Goal: Task Accomplishment & Management: Complete application form

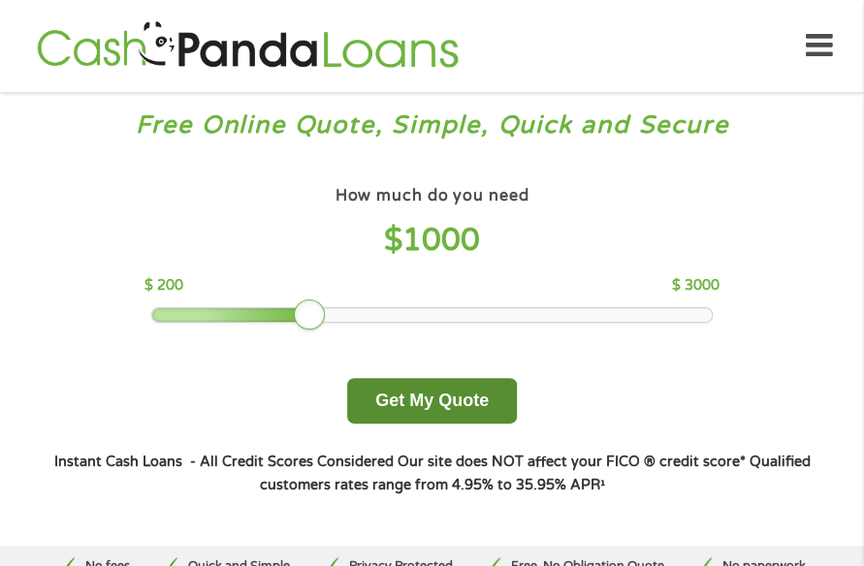
click at [479, 414] on button "Get My Quote" at bounding box center [432, 401] width 170 height 46
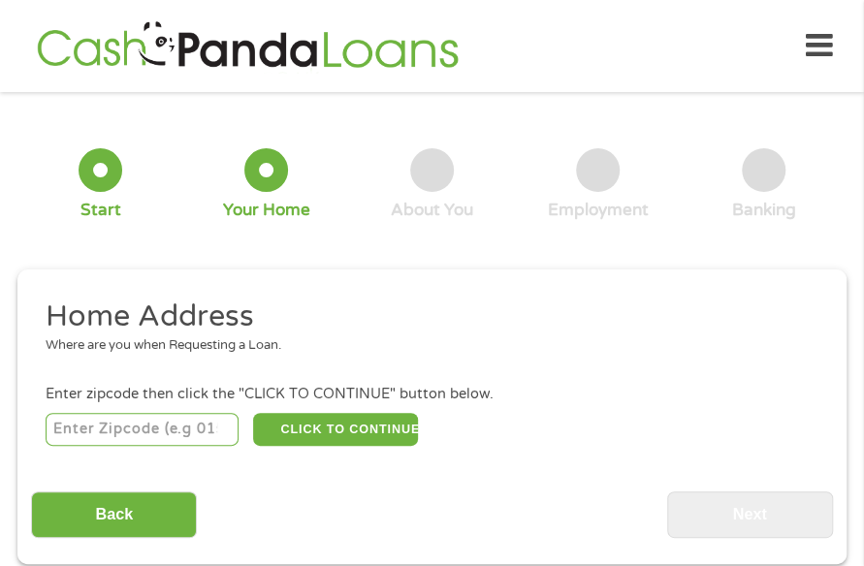
scroll to position [10, 0]
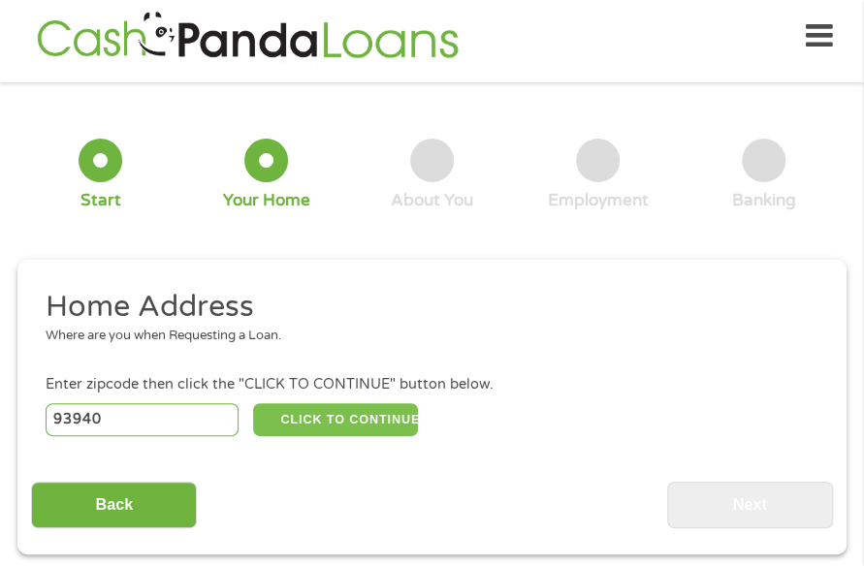
type input "93940"
click at [301, 430] on button "CLICK TO CONTINUE" at bounding box center [336, 419] width 166 height 33
type input "93940"
type input "Monterey"
select select "[US_STATE]"
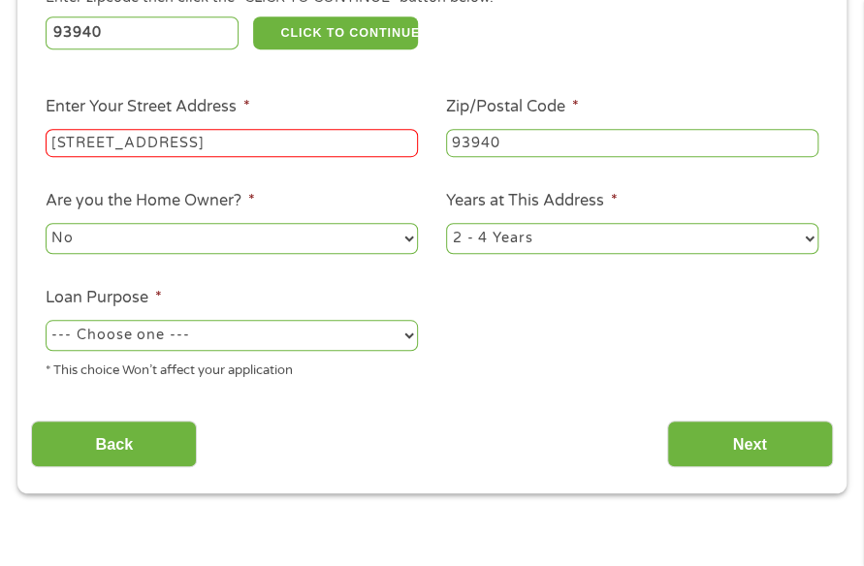
scroll to position [398, 0]
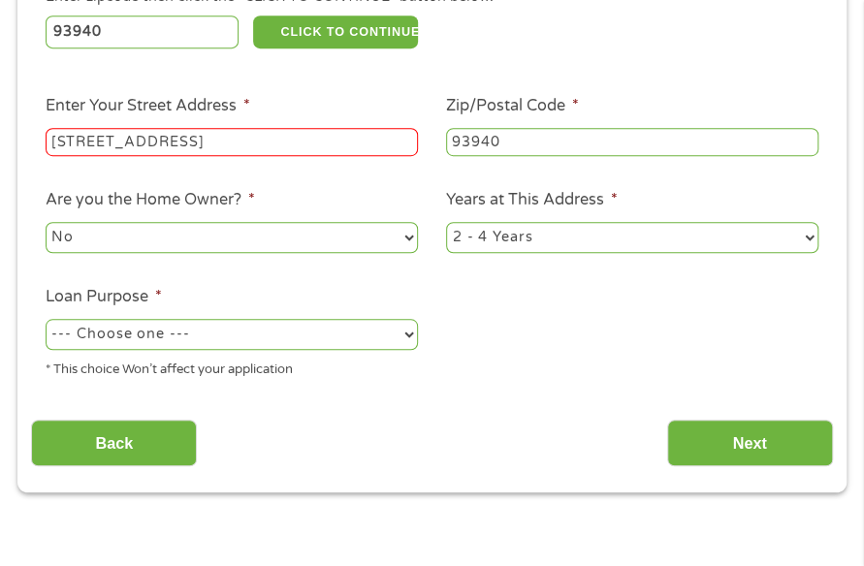
type input "[STREET_ADDRESS]"
click at [282, 338] on select "--- Choose one --- Pay Bills Debt Consolidation Home Improvement Major Purchase…" at bounding box center [232, 334] width 372 height 31
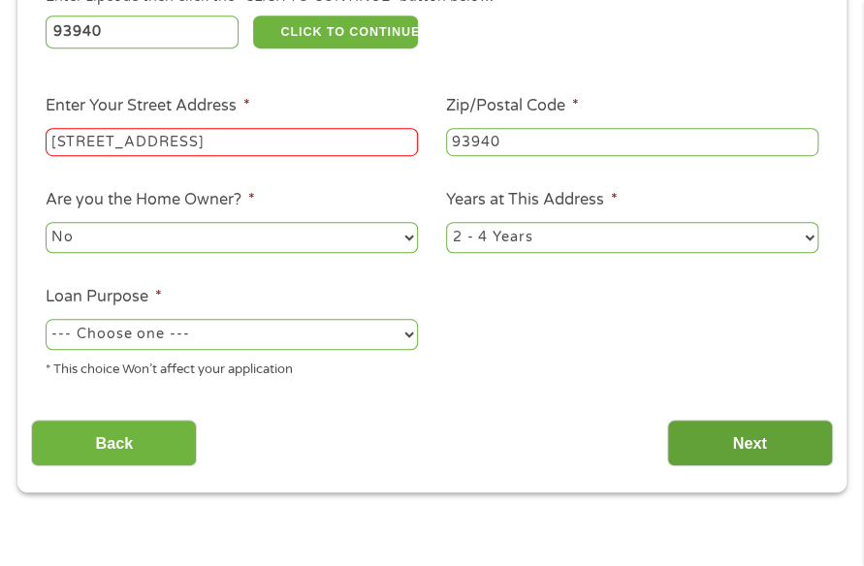
select select "other"
click at [698, 441] on input "Next" at bounding box center [750, 444] width 166 height 48
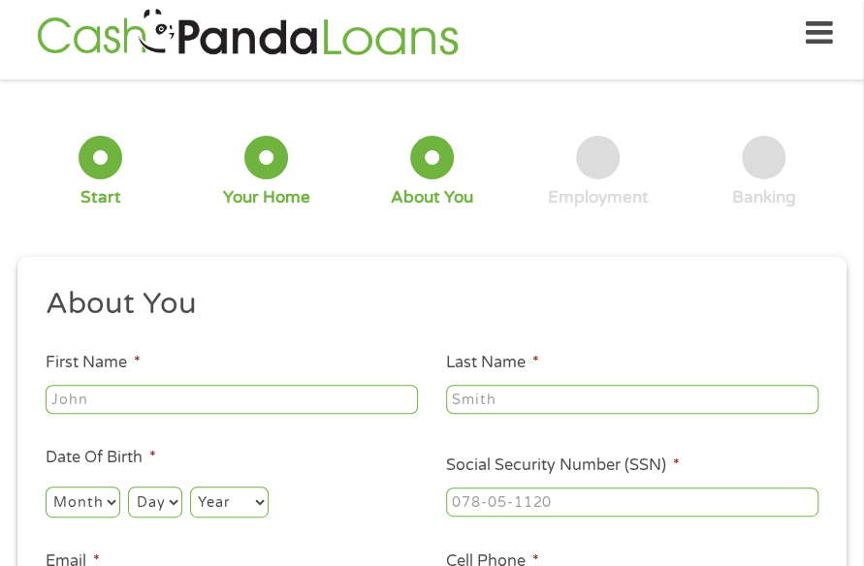
scroll to position [10, 0]
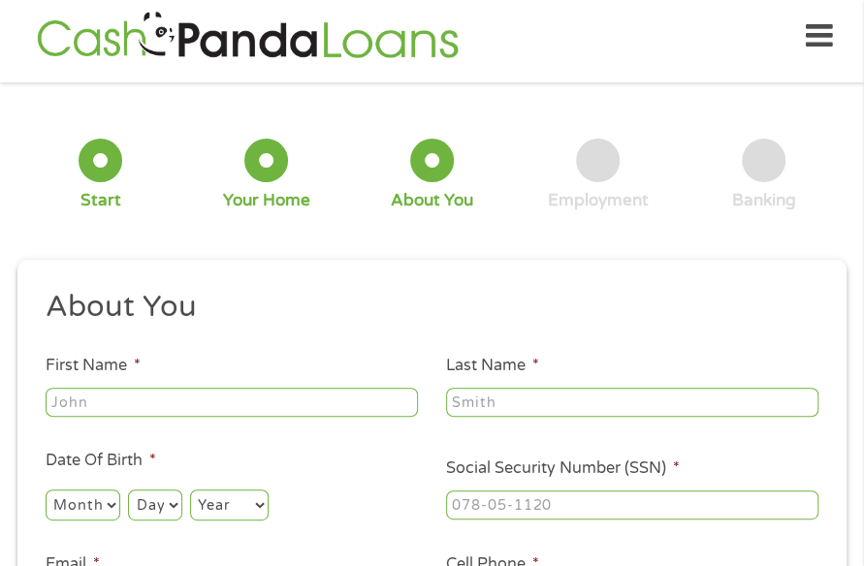
type input "[PERSON_NAME]"
click at [93, 509] on select "Month 1 2 3 4 5 6 7 8 9 10 11 12" at bounding box center [83, 505] width 75 height 31
select select "1"
click at [149, 510] on select "Day 1 2 3 4 5 6 7 8 9 10 11 12 13 14 15 16 17 18 19 20 21 22 23 24 25 26 27 28 …" at bounding box center [154, 505] width 53 height 31
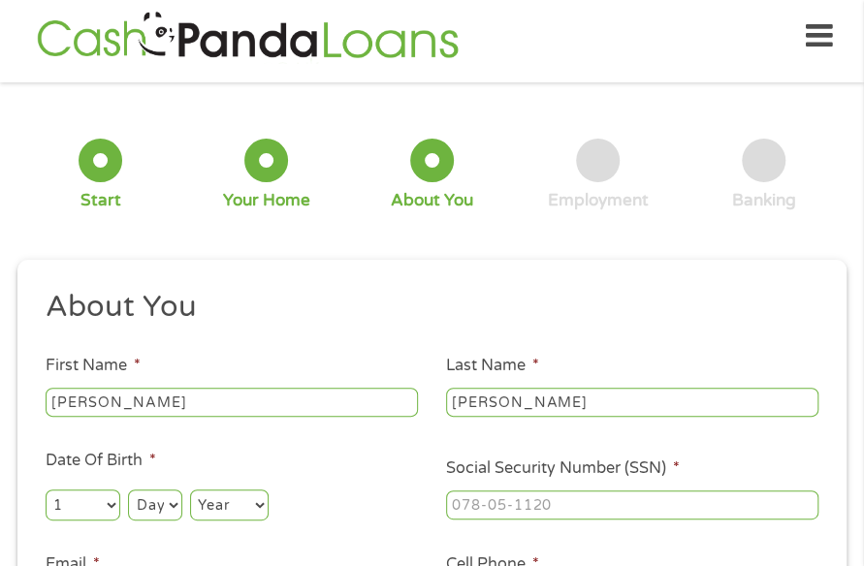
select select "25"
click at [254, 505] on select "Year [DATE] 2006 2005 2004 2003 2002 2001 2000 1999 1998 1997 1996 1995 1994 19…" at bounding box center [229, 505] width 79 height 31
select select "1979"
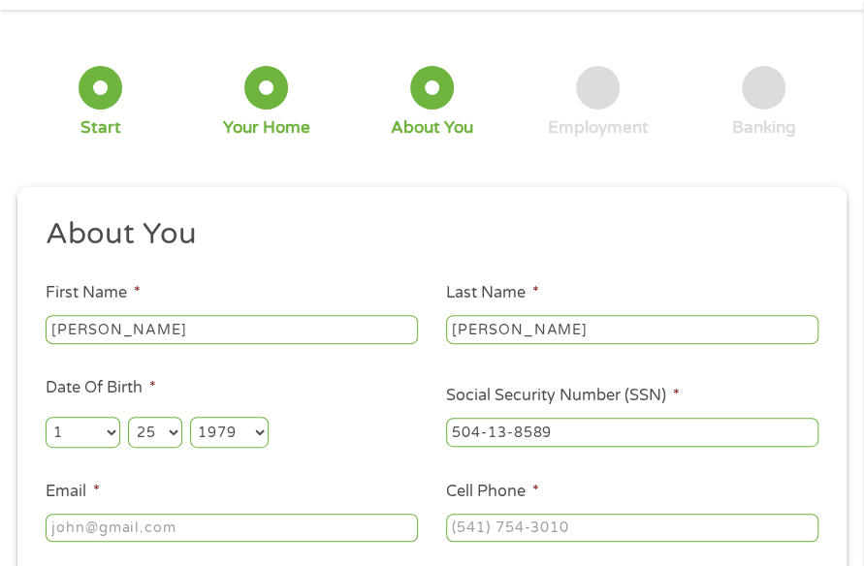
scroll to position [301, 0]
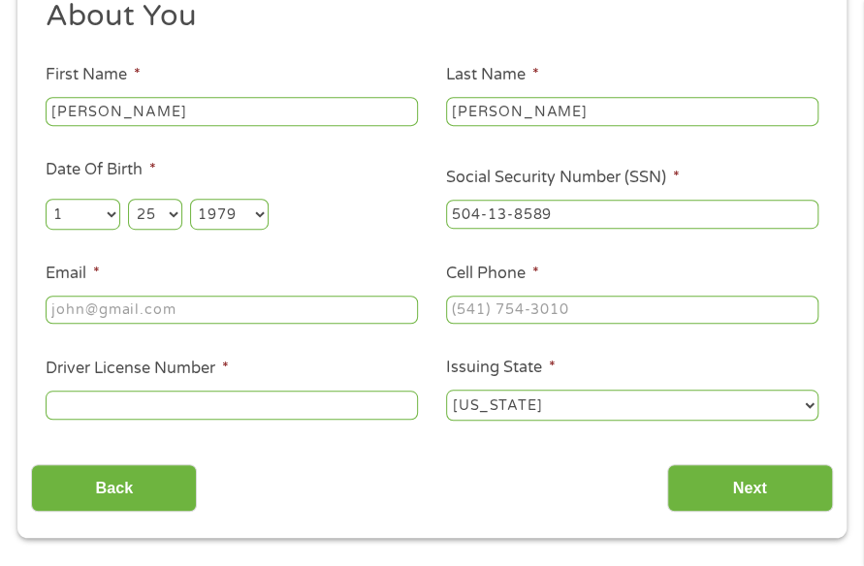
type input "504-13-8589"
type input "[EMAIL_ADDRESS][DOMAIN_NAME]"
type input "[PHONE_NUMBER]"
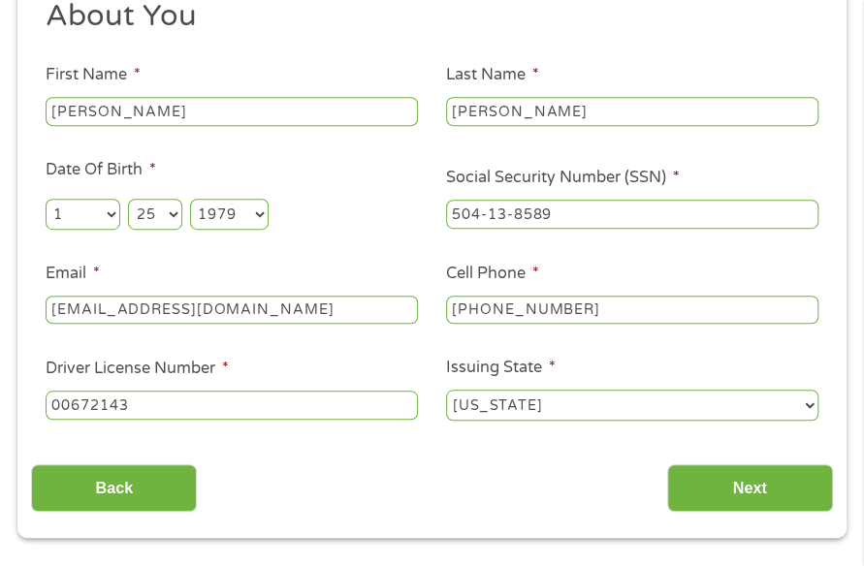
type input "00672143"
click at [661, 472] on div "Back Next" at bounding box center [431, 481] width 801 height 61
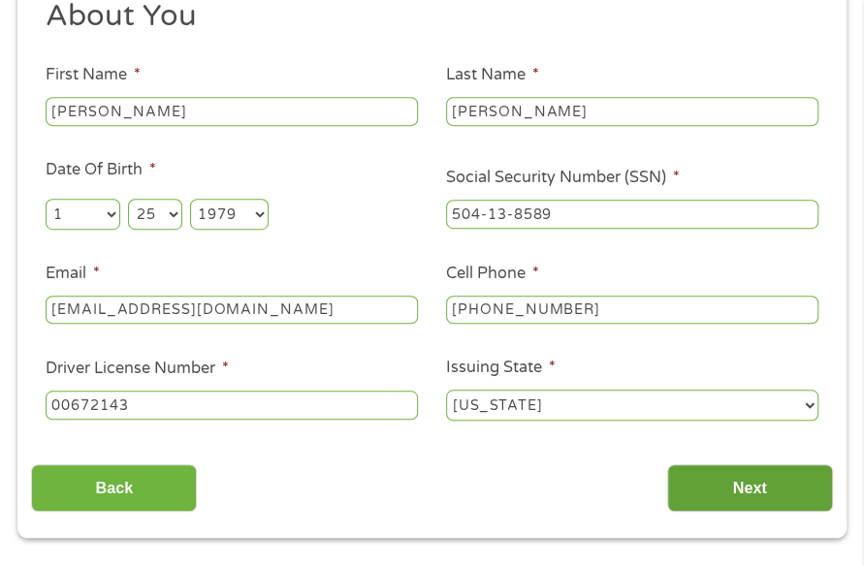
click at [672, 476] on input "Next" at bounding box center [750, 488] width 166 height 48
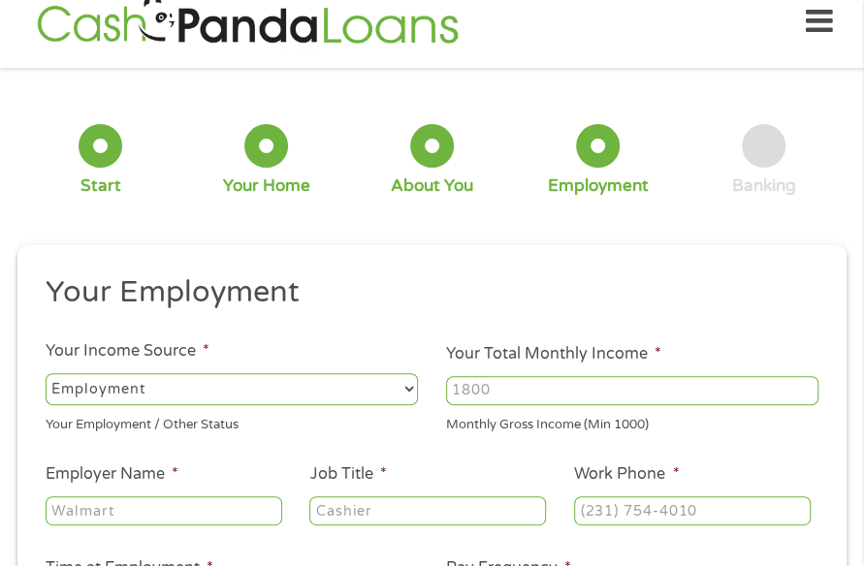
scroll to position [10, 0]
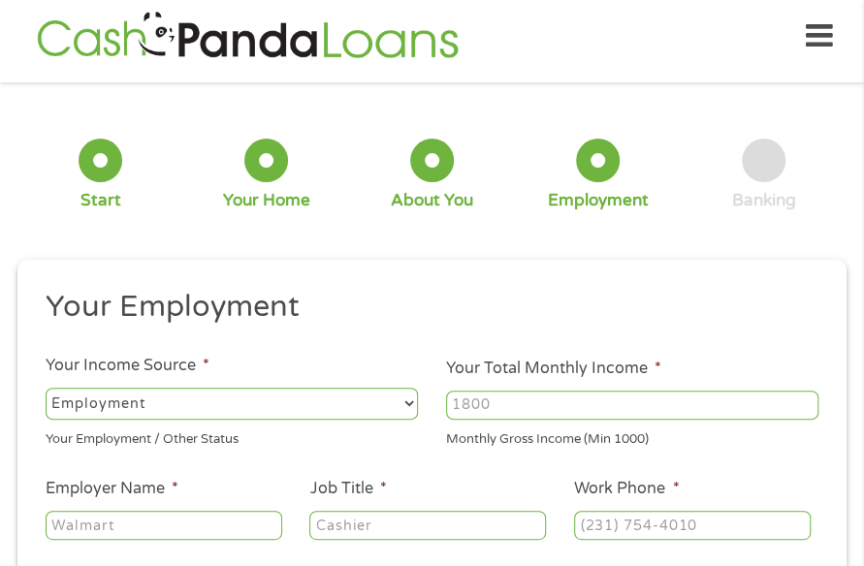
click at [685, 403] on input "Your Total Monthly Income *" at bounding box center [632, 405] width 372 height 29
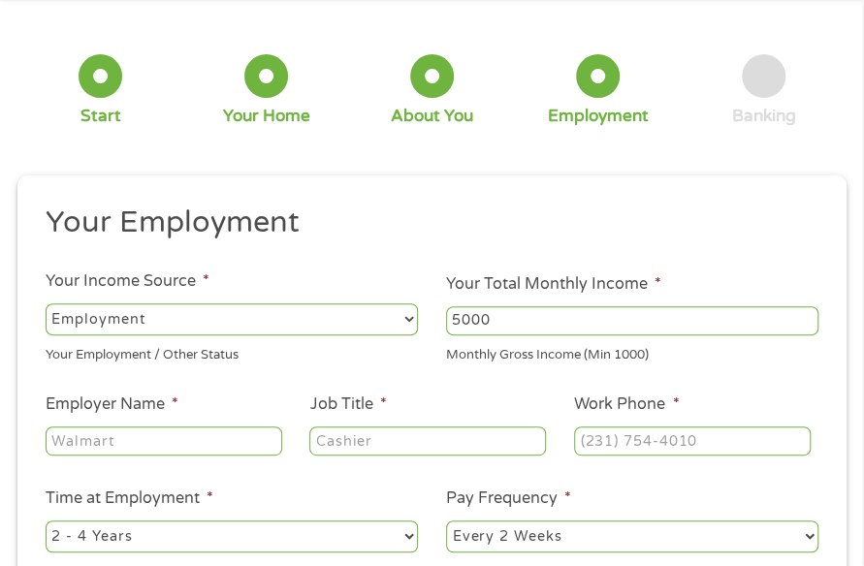
scroll to position [204, 0]
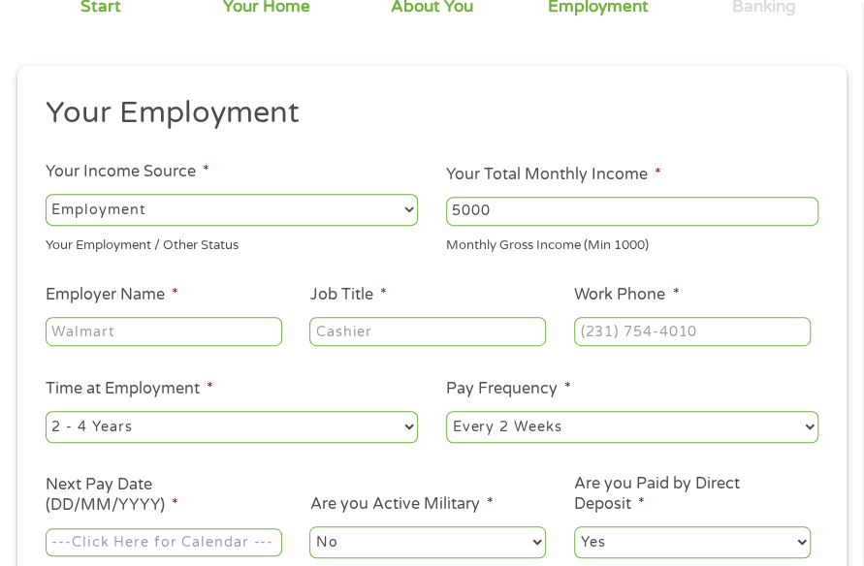
type input "5000"
type input "Ca Ag Leadership"
click at [315, 340] on input "Job Title *" at bounding box center [427, 331] width 237 height 29
type input "Manager"
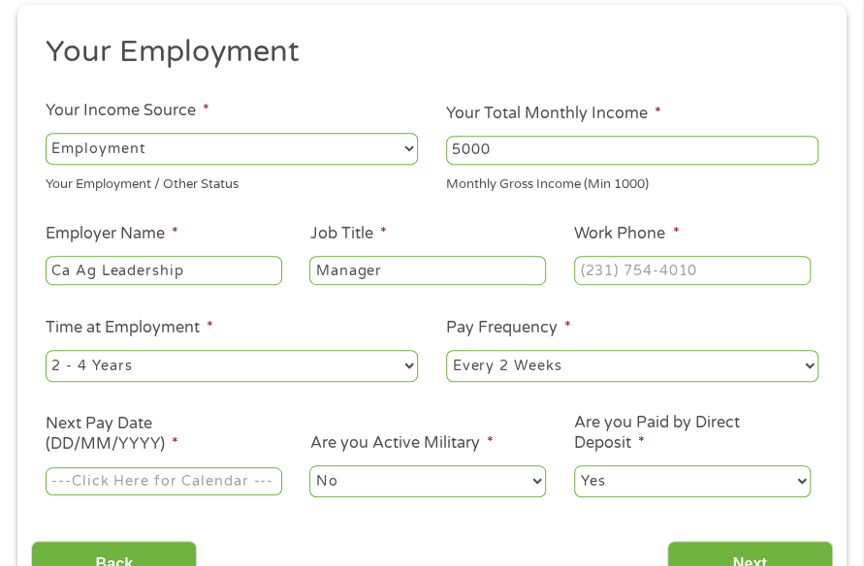
scroll to position [301, 0]
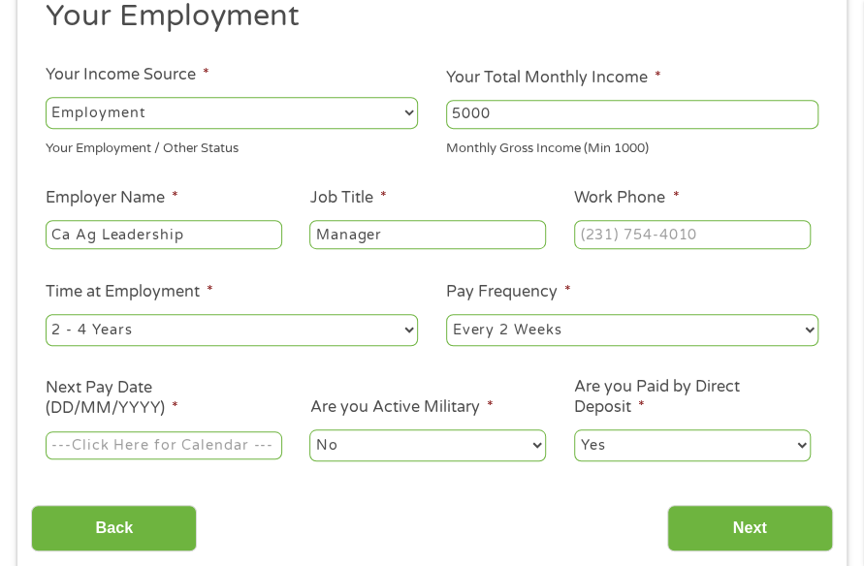
click at [262, 437] on input "Next Pay Date (DD/MM/YYYY) *" at bounding box center [164, 445] width 237 height 29
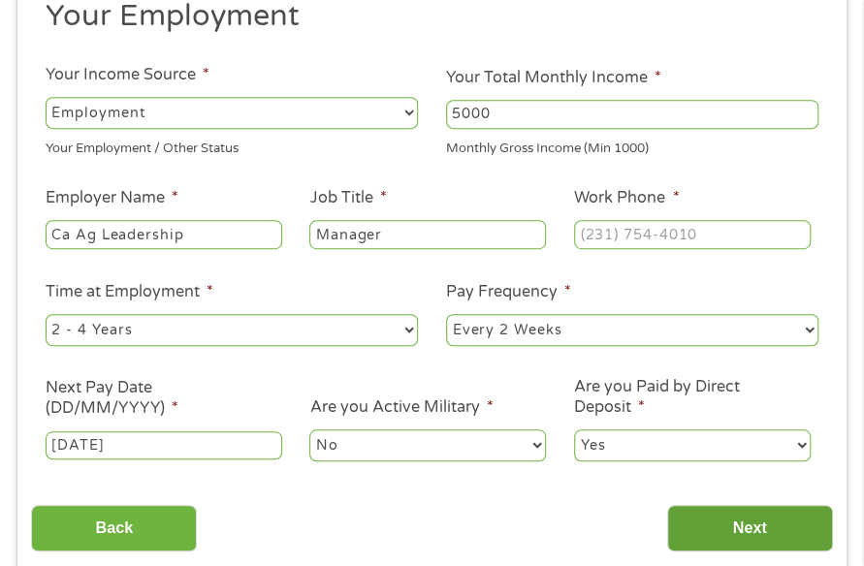
type input "[DATE]"
drag, startPoint x: 801, startPoint y: 537, endPoint x: 786, endPoint y: 510, distance: 30.8
click at [800, 535] on input "Next" at bounding box center [750, 529] width 166 height 48
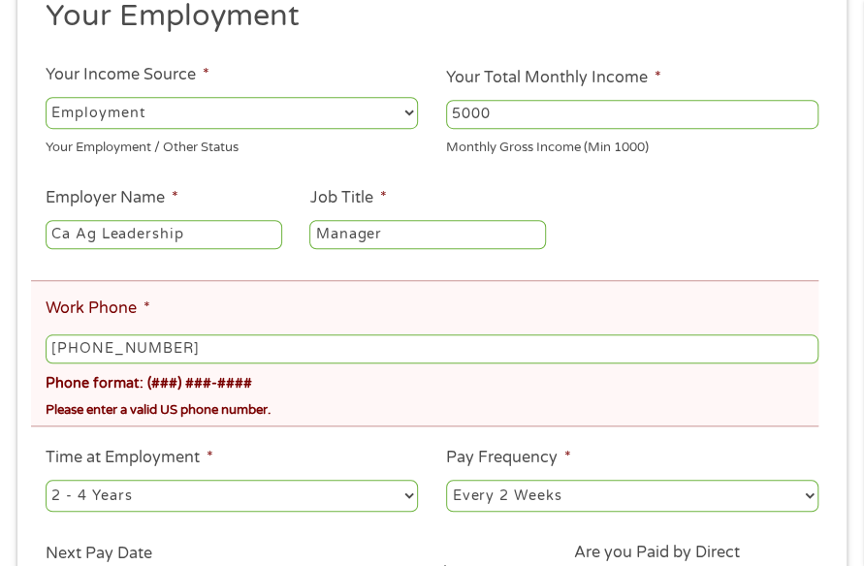
scroll to position [591, 0]
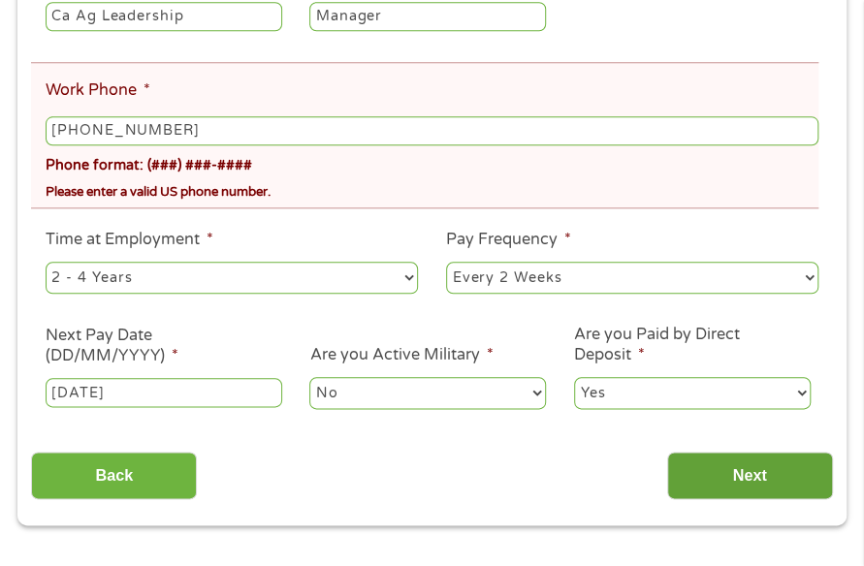
type input "[PHONE_NUMBER]"
click at [712, 470] on input "Next" at bounding box center [750, 476] width 166 height 48
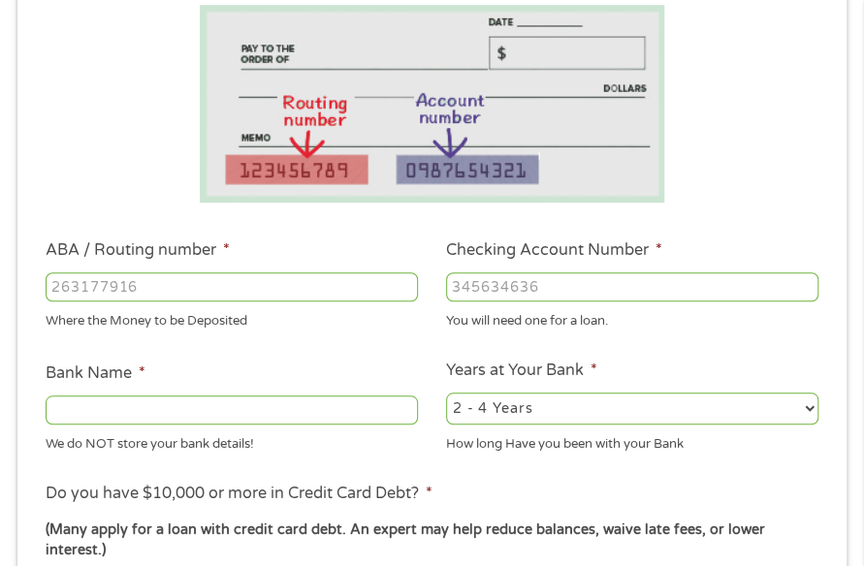
scroll to position [398, 0]
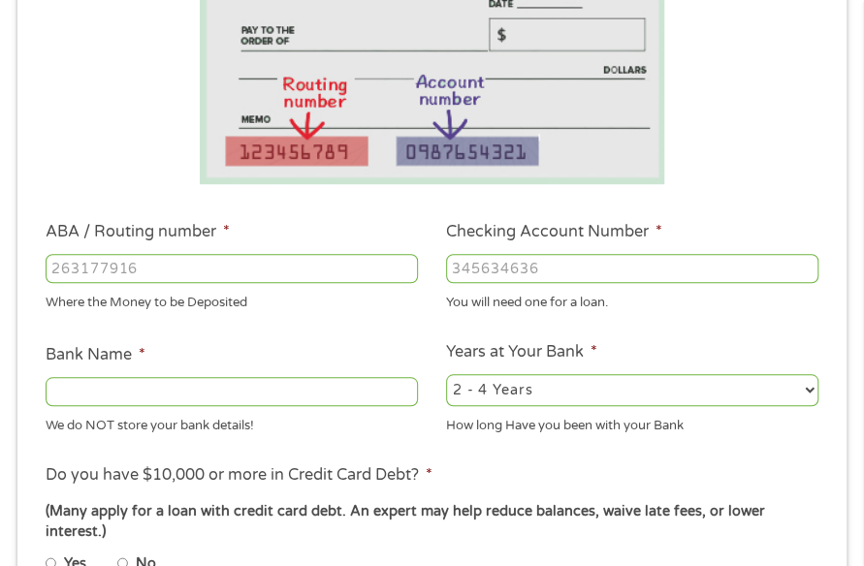
type input "031207607"
type input "8180860222"
click at [207, 242] on li "ABA / Routing number * [US_BANK_ROUTING_MICR] Where the Money to be Deposited" at bounding box center [231, 266] width 400 height 92
click at [190, 271] on input "031207607" at bounding box center [232, 268] width 372 height 29
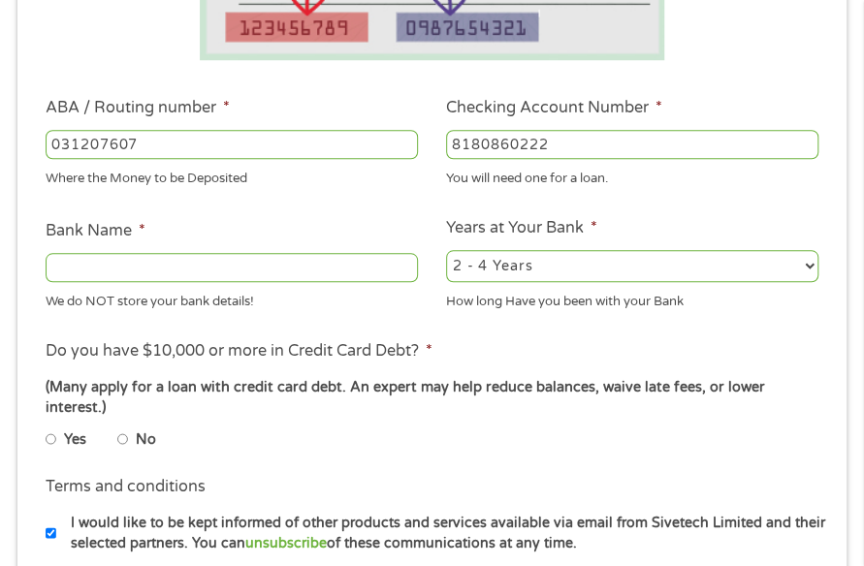
scroll to position [688, 0]
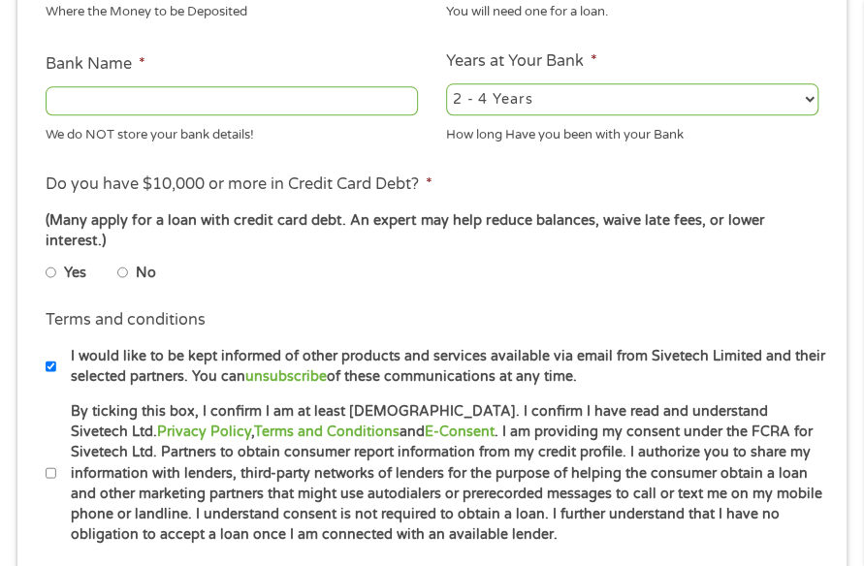
type input "PNC BANK [US_STATE]"
type input "031207607"
click at [129, 276] on li "No" at bounding box center [152, 272] width 70 height 30
click at [124, 273] on input "No" at bounding box center [123, 272] width 12 height 23
radio input "true"
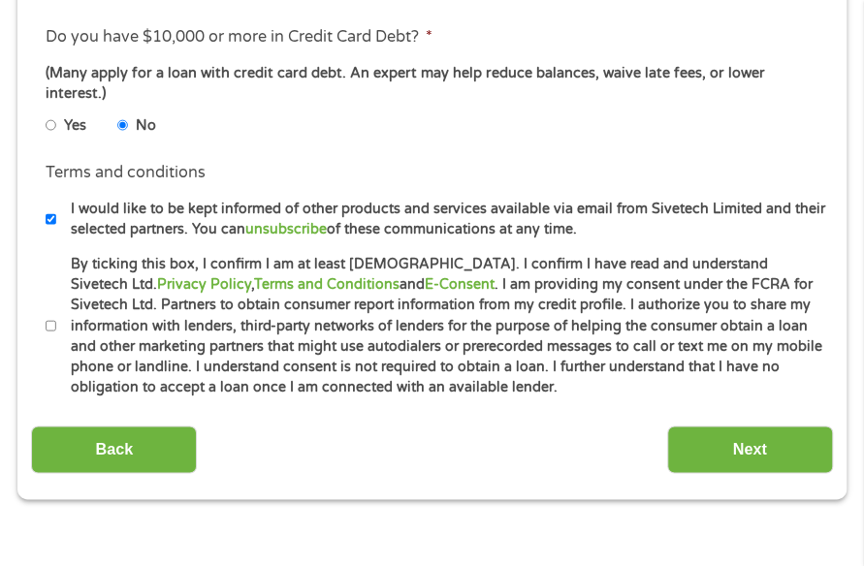
scroll to position [1076, 0]
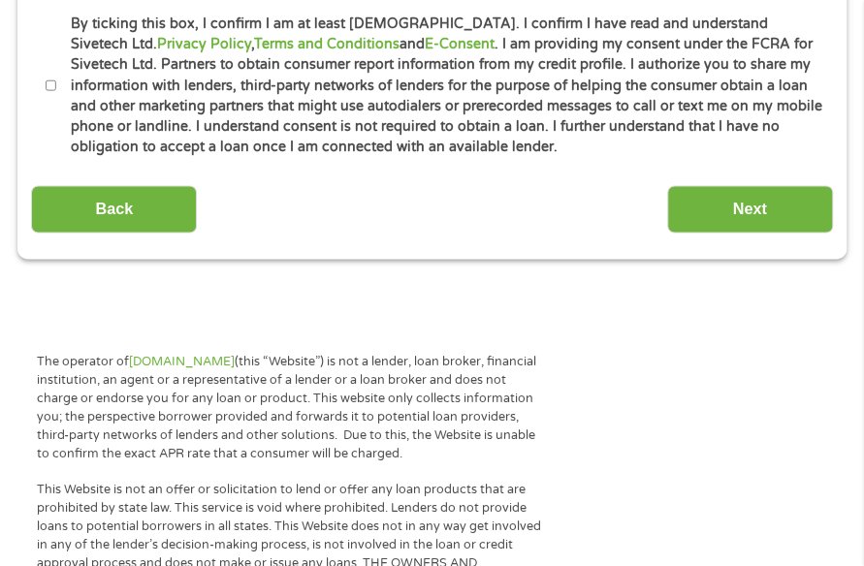
click at [200, 125] on label "By ticking this box, I confirm I am at least [DEMOGRAPHIC_DATA]. I confirm I ha…" at bounding box center [442, 86] width 772 height 144
click at [57, 97] on input "By ticking this box, I confirm I am at least [DEMOGRAPHIC_DATA]. I confirm I ha…" at bounding box center [52, 85] width 12 height 23
checkbox input "true"
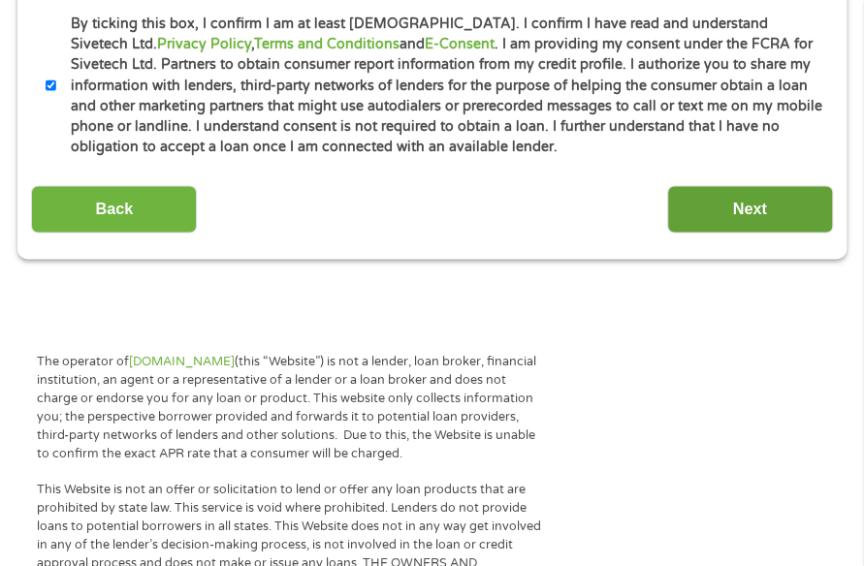
click at [702, 220] on input "Next" at bounding box center [750, 209] width 166 height 48
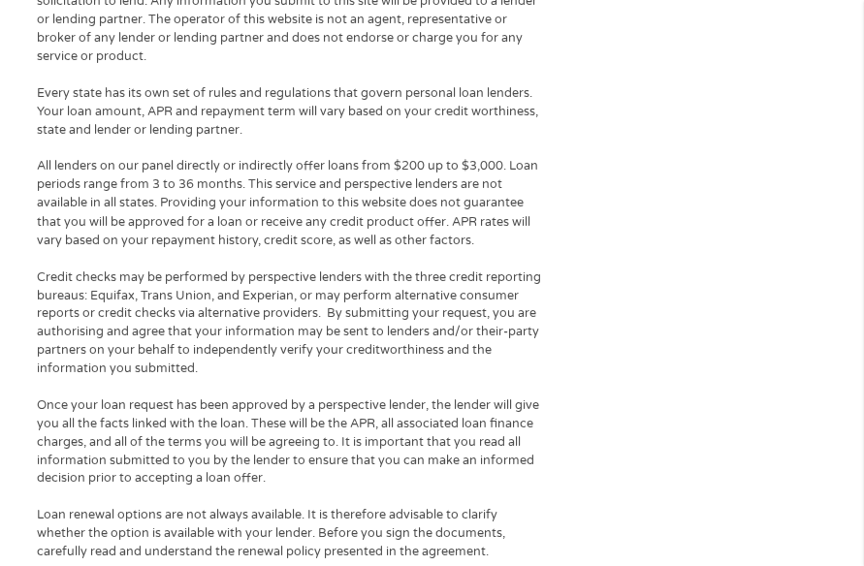
scroll to position [8, 8]
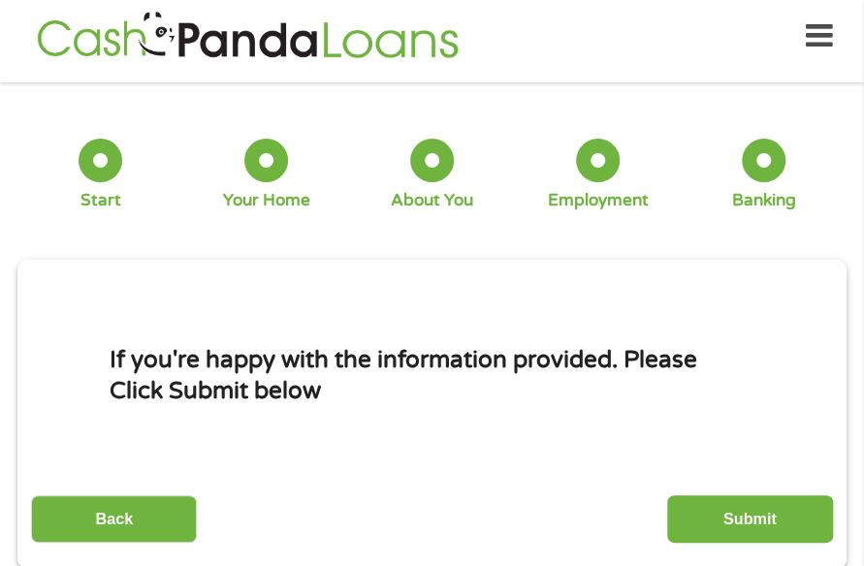
click at [739, 480] on div "If you're happy with the information provided. Please Click Submit below Back S…" at bounding box center [431, 412] width 801 height 260
drag, startPoint x: 733, startPoint y: 499, endPoint x: 803, endPoint y: 534, distance: 78.0
click at [733, 499] on input "Submit" at bounding box center [750, 519] width 166 height 48
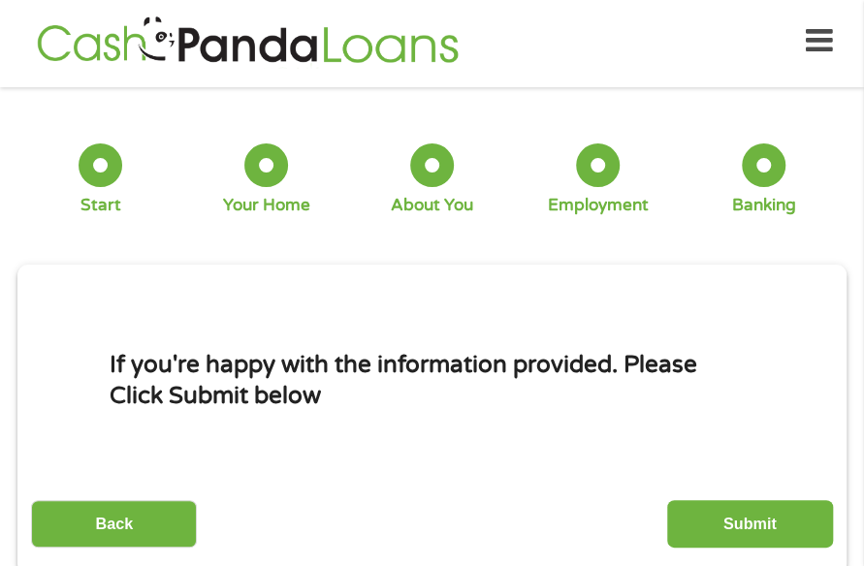
scroll to position [0, 0]
